Goal: Task Accomplishment & Management: Complete application form

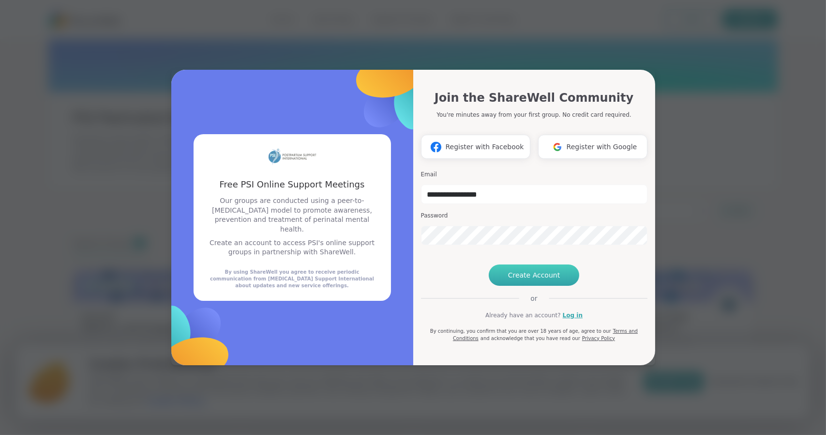
click at [508, 280] on span "Create Account" at bounding box center [534, 275] width 52 height 10
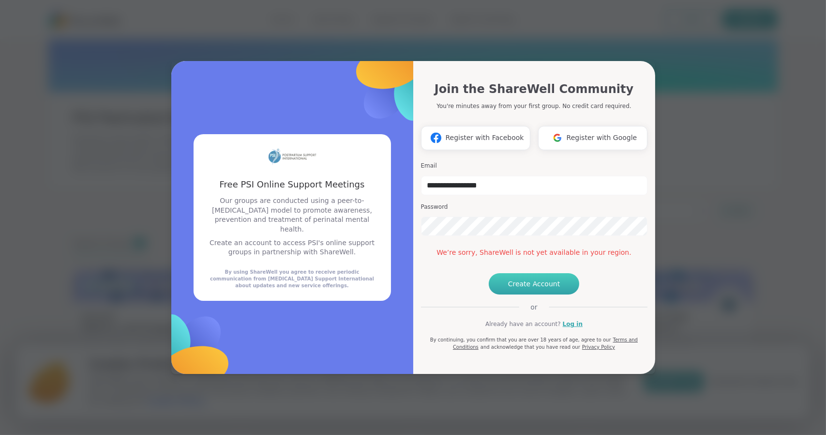
click at [504, 294] on button "Create Account" at bounding box center [534, 283] width 91 height 21
click at [650, 152] on div "**********" at bounding box center [534, 217] width 242 height 313
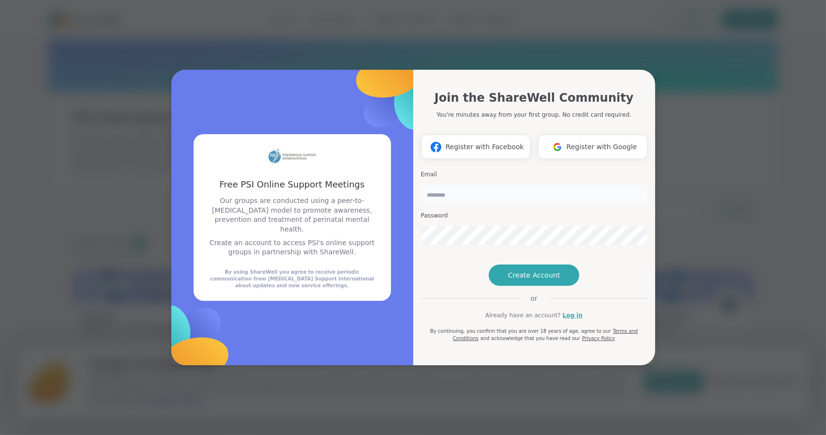
drag, startPoint x: 0, startPoint y: 0, endPoint x: 443, endPoint y: 179, distance: 477.6
click at [443, 184] on input "email" at bounding box center [534, 193] width 227 height 19
type input "**********"
click at [502, 286] on button "Create Account" at bounding box center [534, 274] width 91 height 21
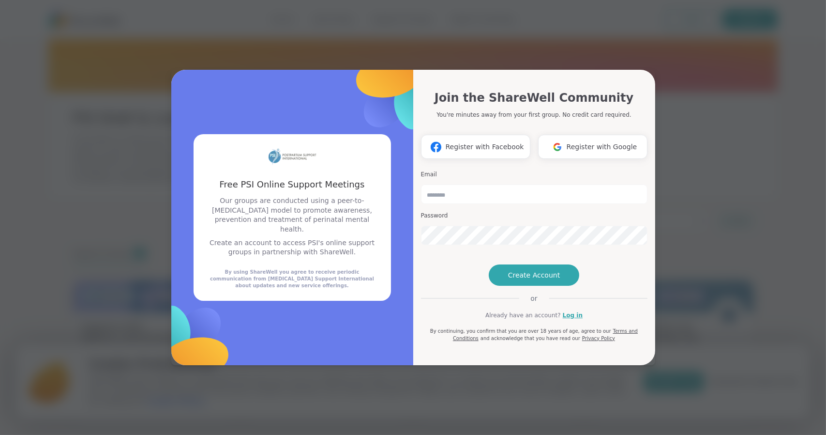
click at [564, 138] on img at bounding box center [557, 147] width 18 height 18
click at [600, 142] on span "Register with Google" at bounding box center [602, 147] width 71 height 10
click at [576, 142] on span "Register with Google" at bounding box center [602, 147] width 71 height 10
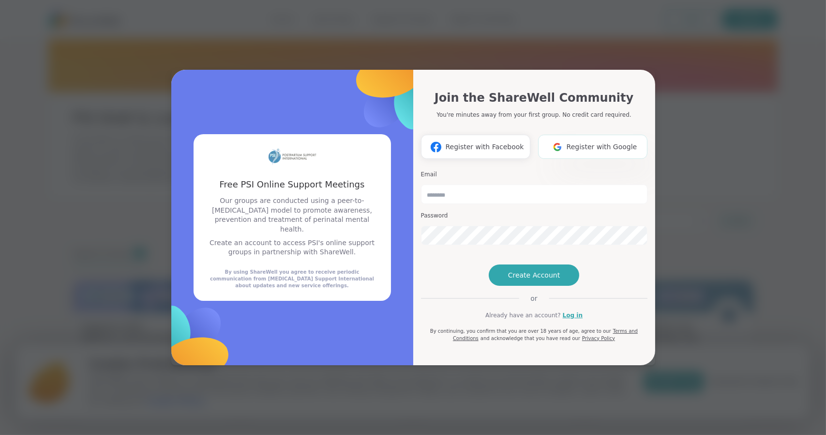
click at [576, 142] on span "Register with Google" at bounding box center [602, 147] width 71 height 10
click at [618, 142] on span "Register with Google" at bounding box center [602, 147] width 71 height 10
drag, startPoint x: 591, startPoint y: 146, endPoint x: 588, endPoint y: 129, distance: 17.1
click at [588, 129] on div "Join the ShareWell Community You're minutes away from your first group. No cred…" at bounding box center [534, 211] width 227 height 260
click at [588, 142] on span "Register with Google" at bounding box center [602, 147] width 71 height 10
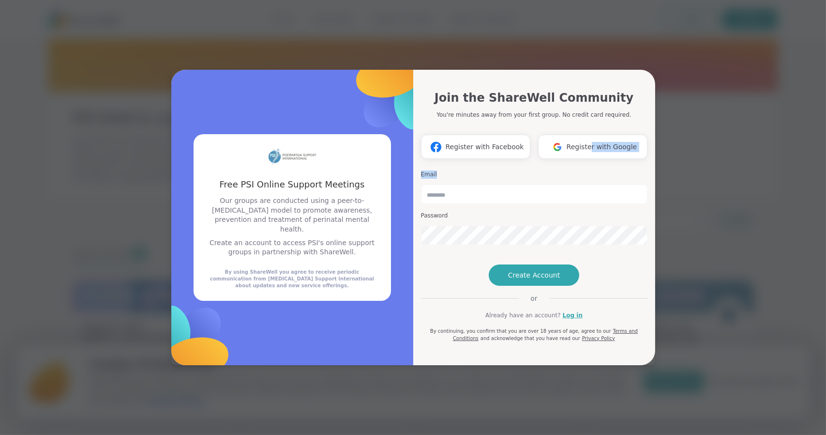
drag, startPoint x: 588, startPoint y: 129, endPoint x: 579, endPoint y: 114, distance: 18.0
click at [579, 114] on div "Join the ShareWell Community You're minutes away from your first group. No cred…" at bounding box center [534, 211] width 227 height 260
click at [488, 184] on input "email" at bounding box center [534, 193] width 227 height 19
click at [541, 70] on div "Join the ShareWell Community You're minutes away from your first group. No cred…" at bounding box center [534, 217] width 242 height 295
click at [552, 138] on img at bounding box center [557, 147] width 18 height 18
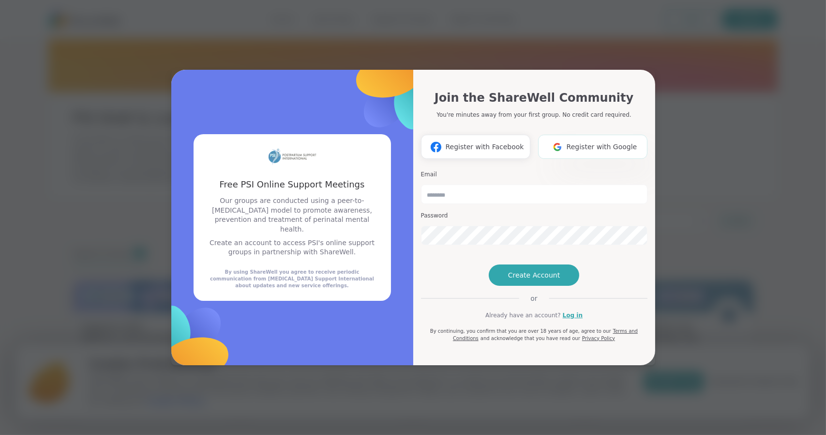
click at [552, 138] on img at bounding box center [557, 147] width 18 height 18
